Goal: Transaction & Acquisition: Purchase product/service

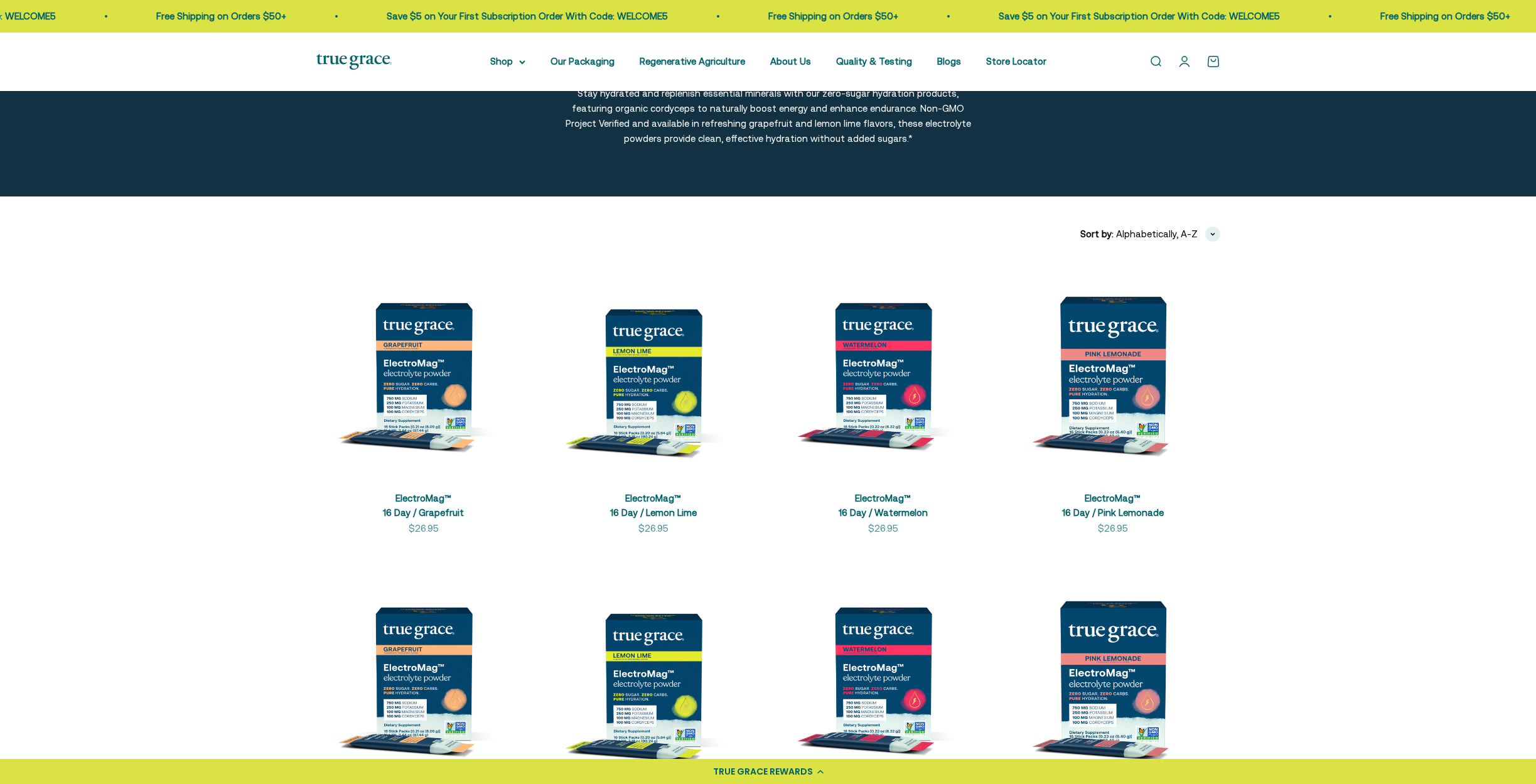
scroll to position [109, 0]
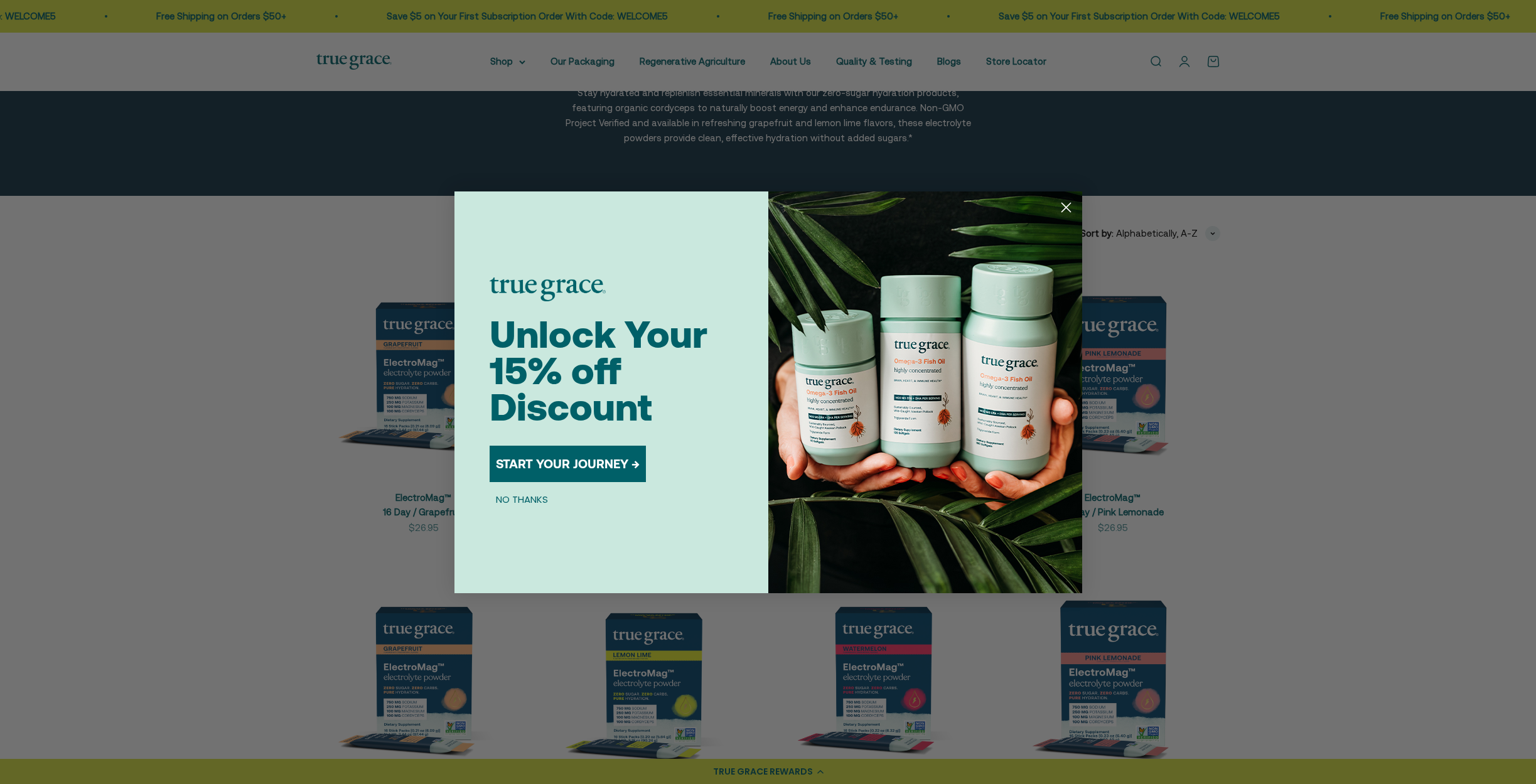
click at [641, 389] on h1 "Unlock Your 15% off Discount" at bounding box center [611, 376] width 244 height 110
click at [1069, 205] on circle "Close dialog" at bounding box center [1066, 207] width 21 height 21
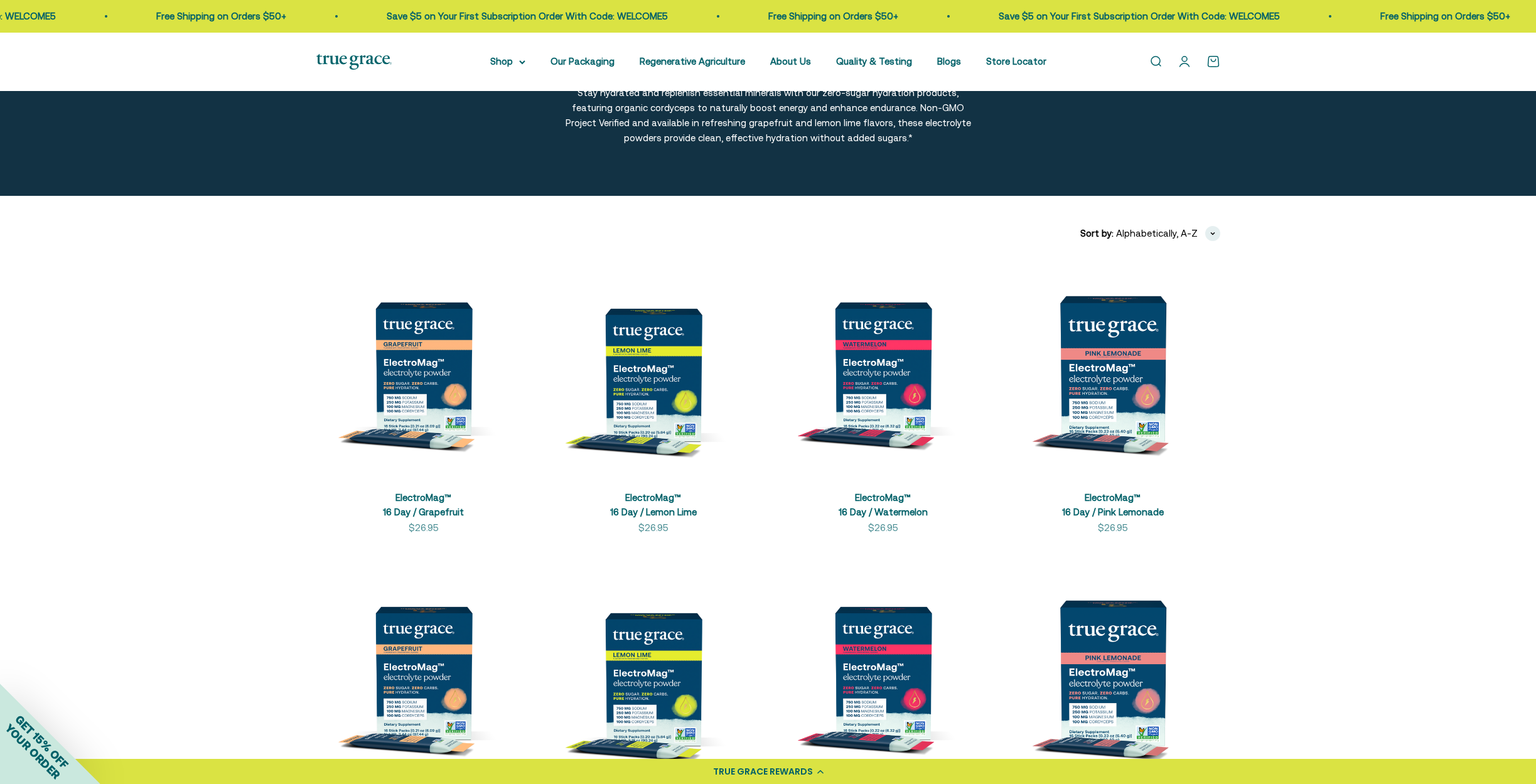
click at [657, 387] on img at bounding box center [654, 368] width 214 height 214
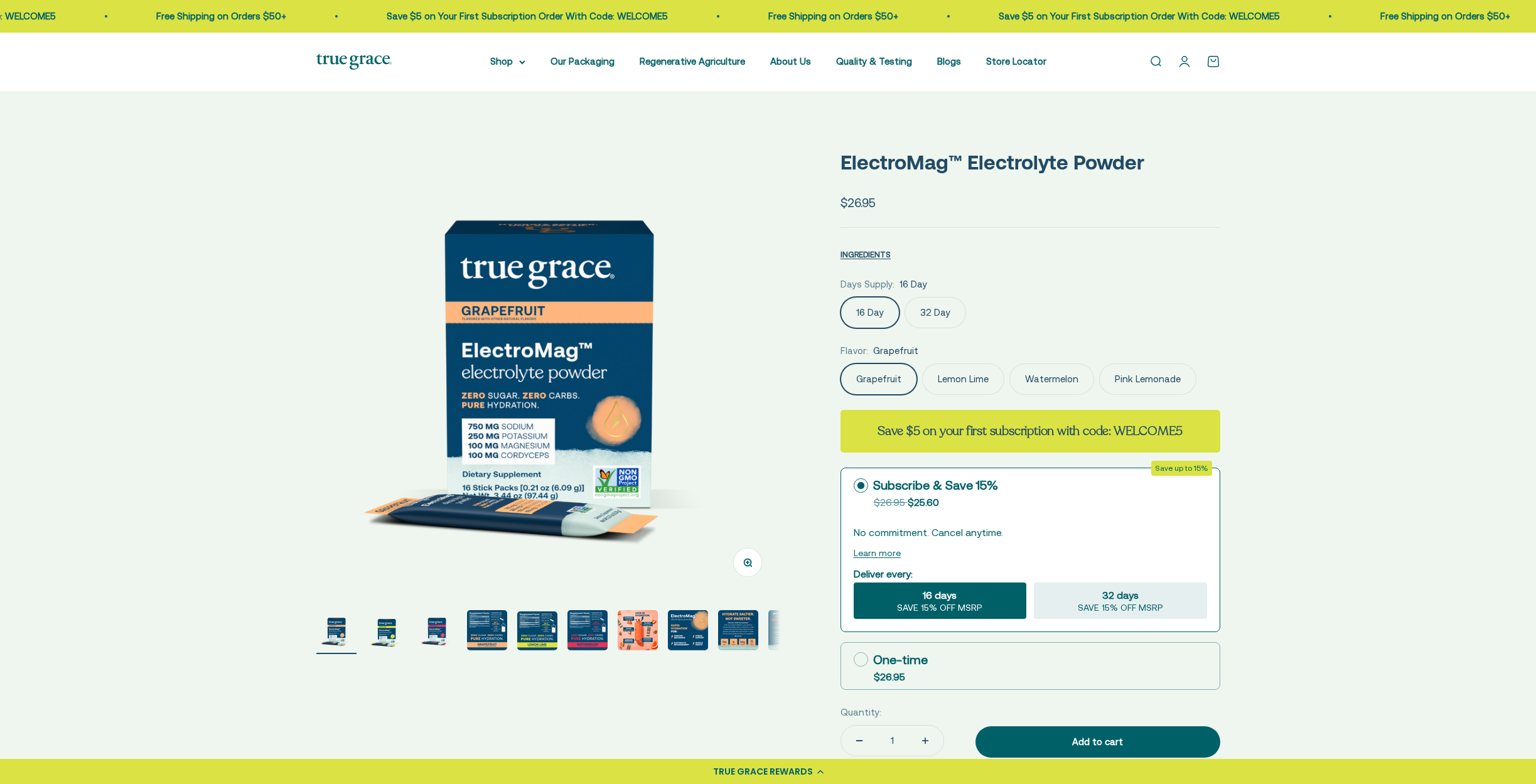
click at [533, 641] on img "Go to item 5" at bounding box center [537, 631] width 40 height 39
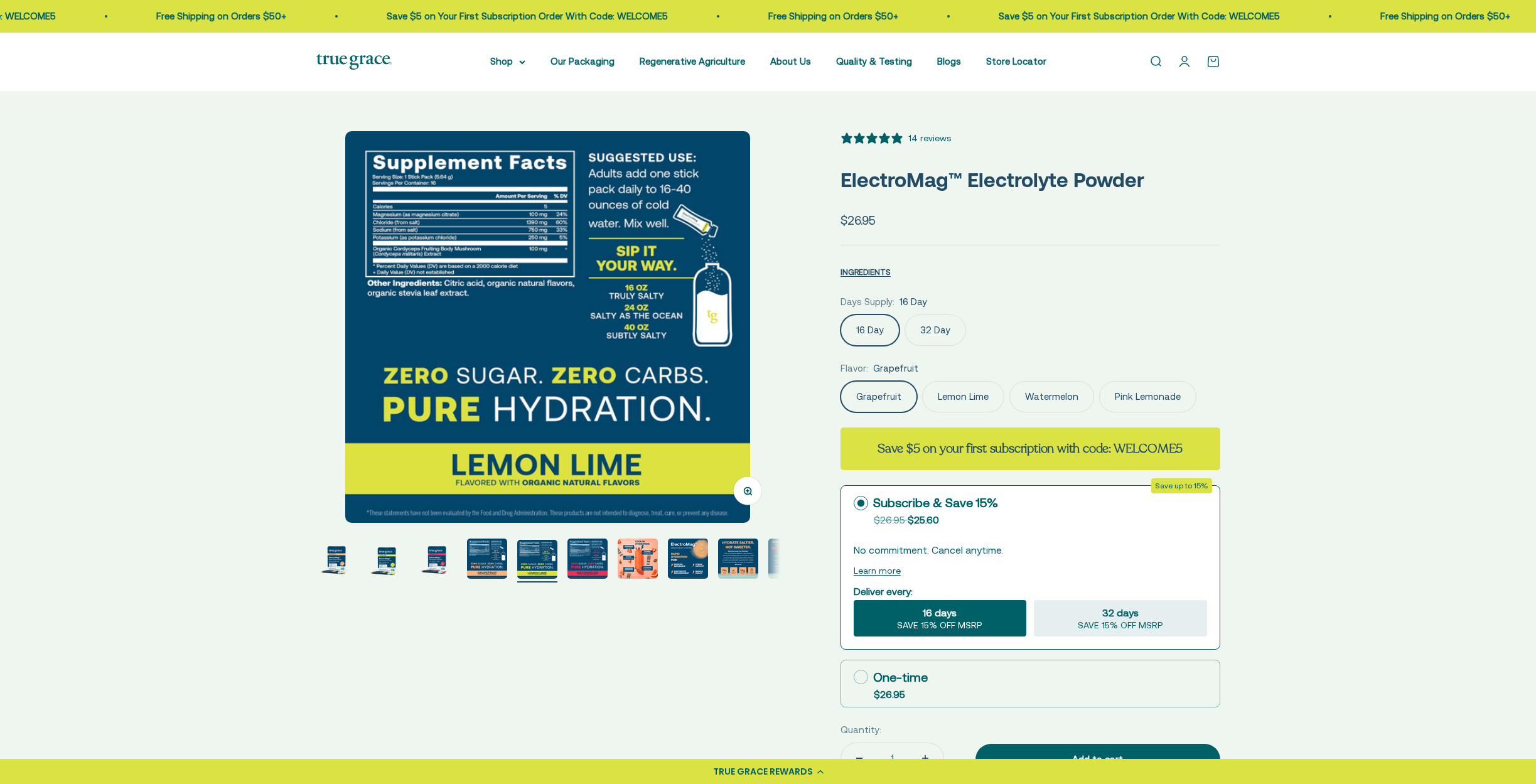
select select "3"
click at [385, 555] on img "Go to item 2" at bounding box center [386, 558] width 40 height 40
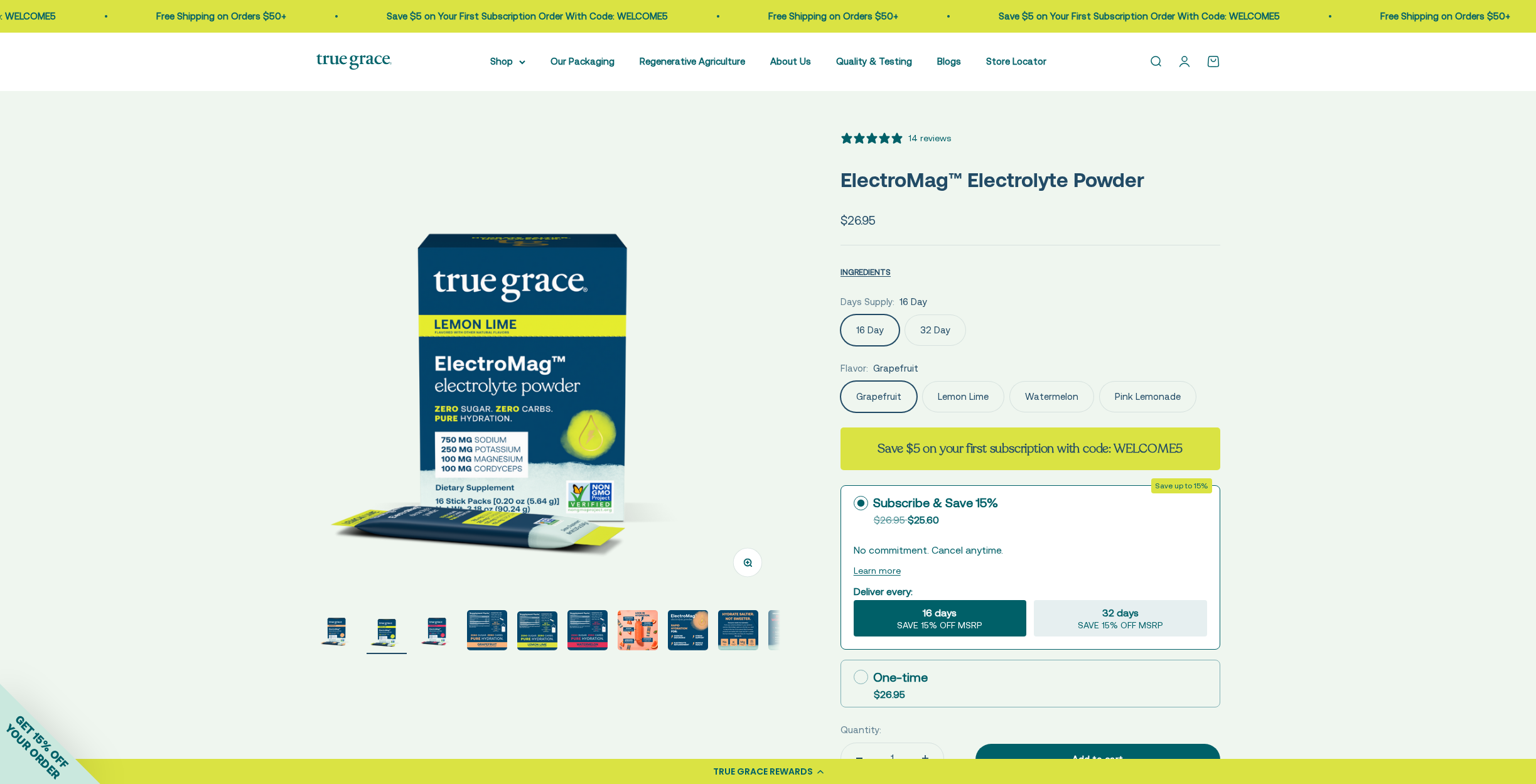
scroll to position [0, 479]
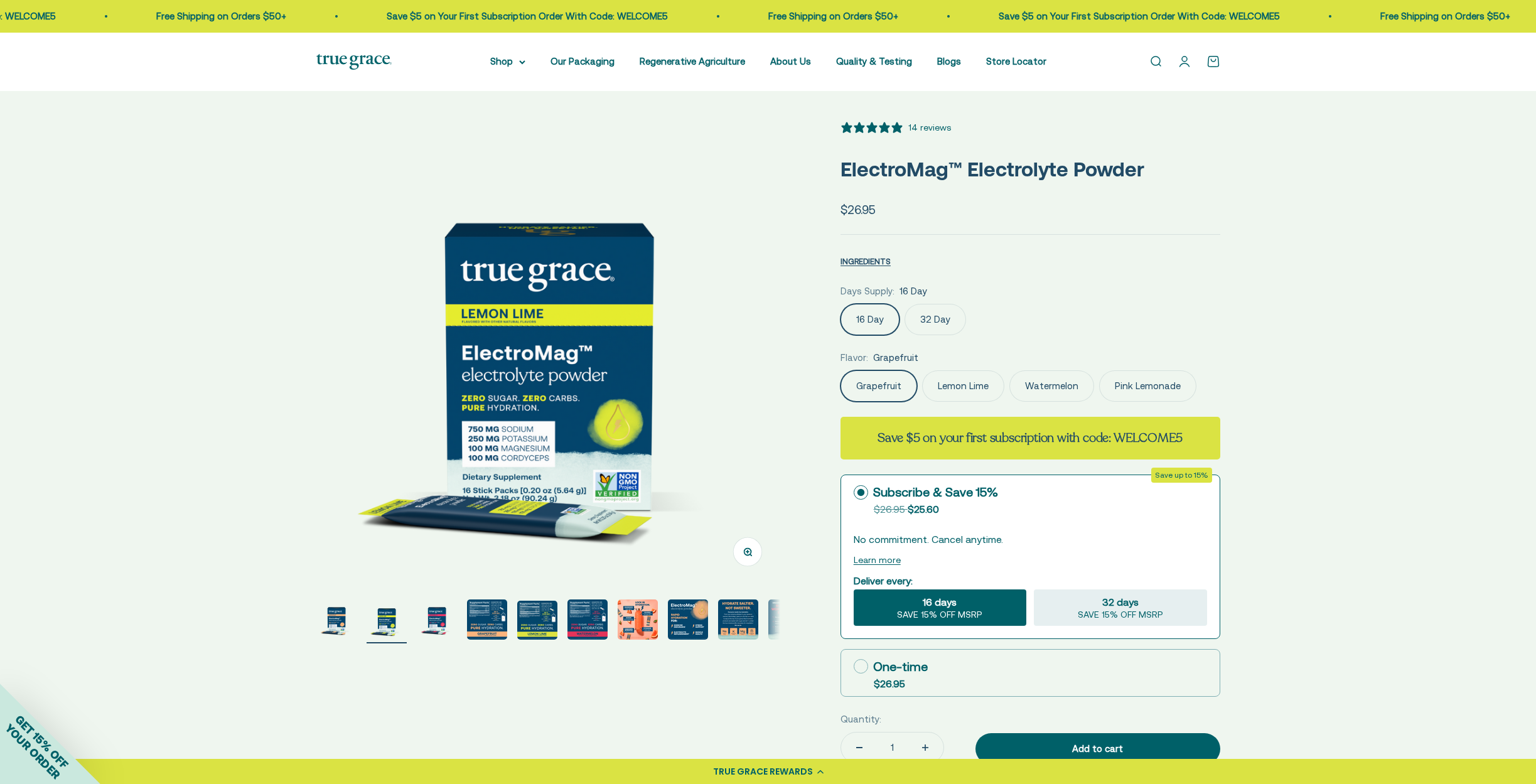
click at [881, 123] on icon "5 stars, 14 ratings" at bounding box center [884, 127] width 12 height 12
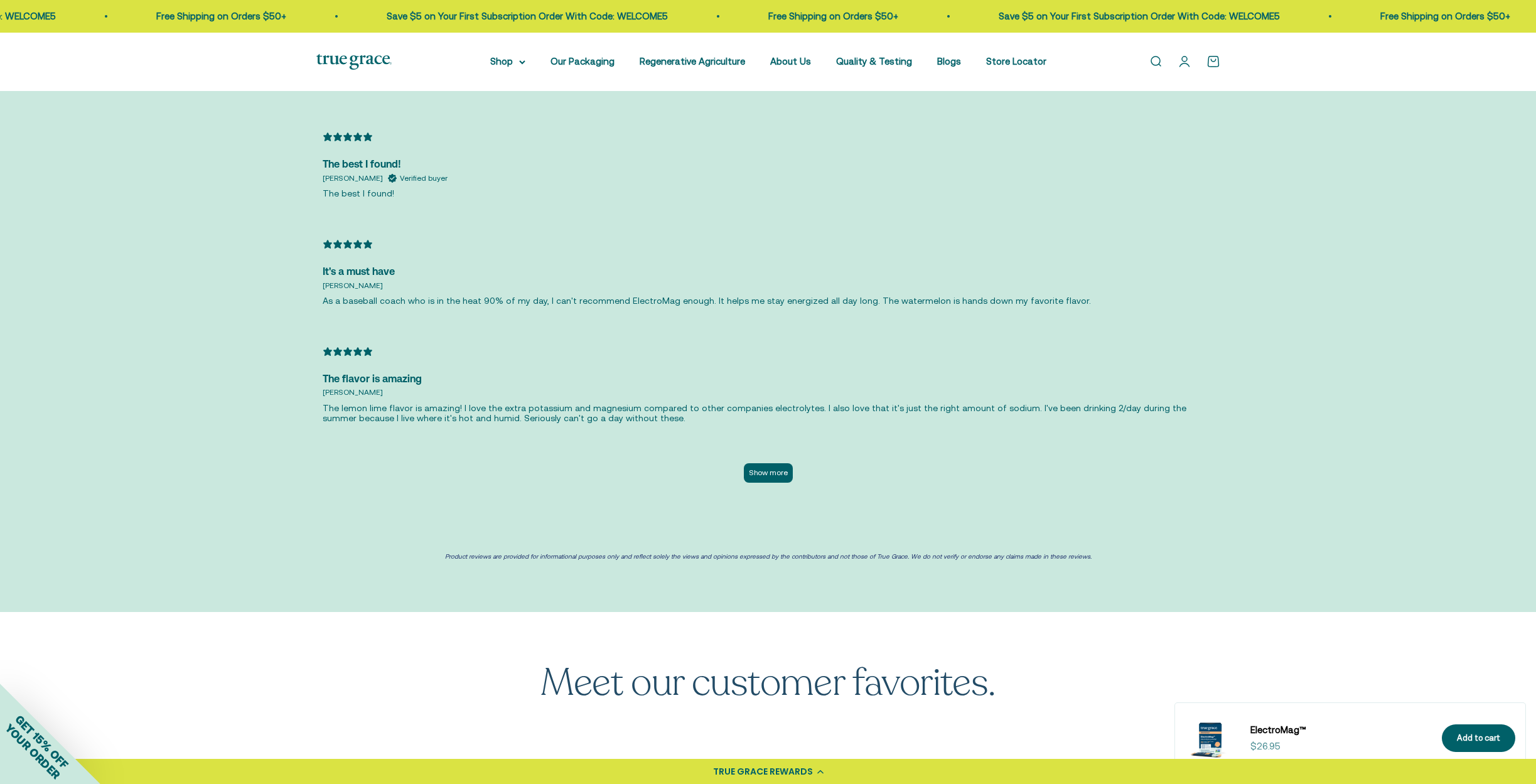
scroll to position [3057, 0]
